Goal: Check status: Check status

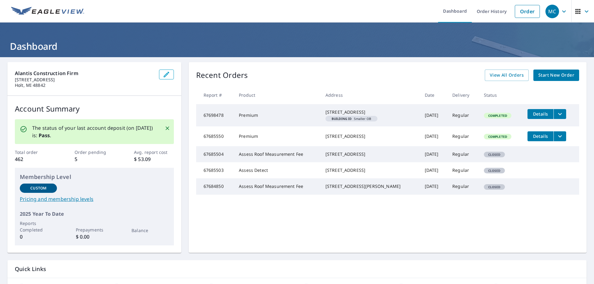
click at [538, 113] on span "Details" at bounding box center [540, 114] width 19 height 6
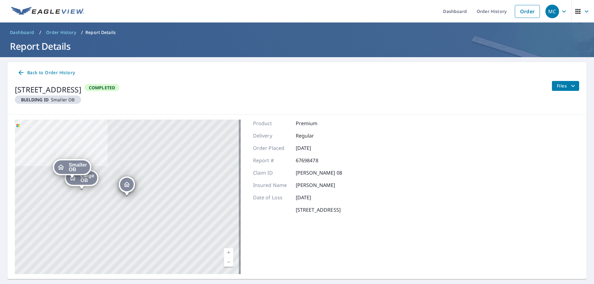
click at [24, 70] on icon at bounding box center [20, 72] width 7 height 7
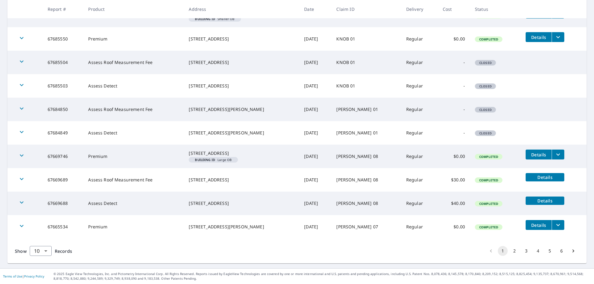
scroll to position [143, 0]
click at [544, 178] on span "Details" at bounding box center [544, 177] width 31 height 6
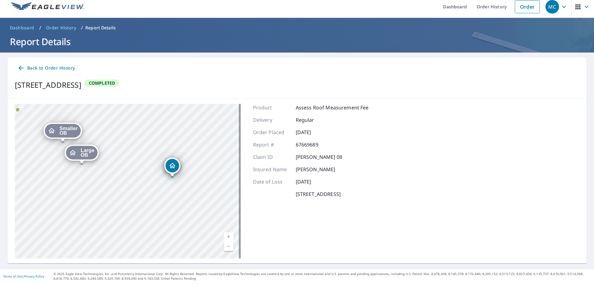
drag, startPoint x: 83, startPoint y: 186, endPoint x: 137, endPoint y: 176, distance: 55.7
click at [137, 176] on div "6420 Bridle Trl Richland, MI 49083 Large OB 6420 Bridle Trl Richland, MI 49083 …" at bounding box center [128, 181] width 226 height 155
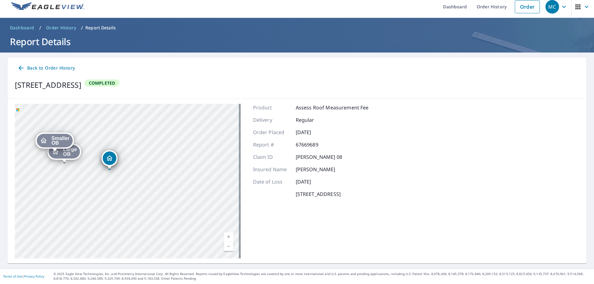
drag, startPoint x: 139, startPoint y: 181, endPoint x: 109, endPoint y: 179, distance: 30.1
click at [109, 179] on div "6420 Bridle Trl Richland, MI 49083 Large OB 6420 Bridle Trl Richland, MI 49083 …" at bounding box center [128, 181] width 226 height 155
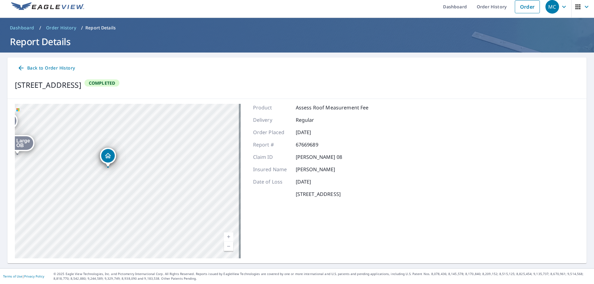
click at [32, 66] on span "Back to Order History" at bounding box center [46, 68] width 58 height 8
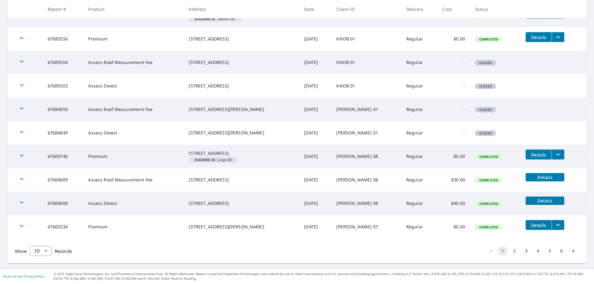
scroll to position [143, 0]
click at [49, 251] on body "MC MC Dashboard Order History Order MC Dashboard / Order History Order History …" at bounding box center [297, 142] width 594 height 284
click at [38, 271] on li "100" at bounding box center [40, 271] width 22 height 11
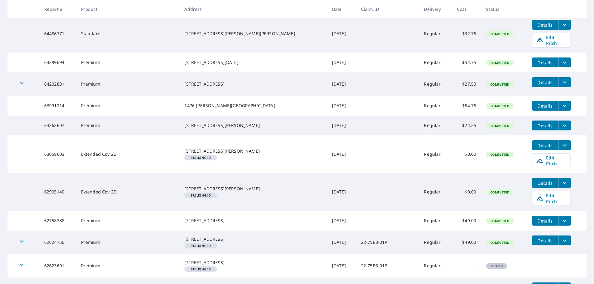
scroll to position [1144, 0]
